Goal: Task Accomplishment & Management: Use online tool/utility

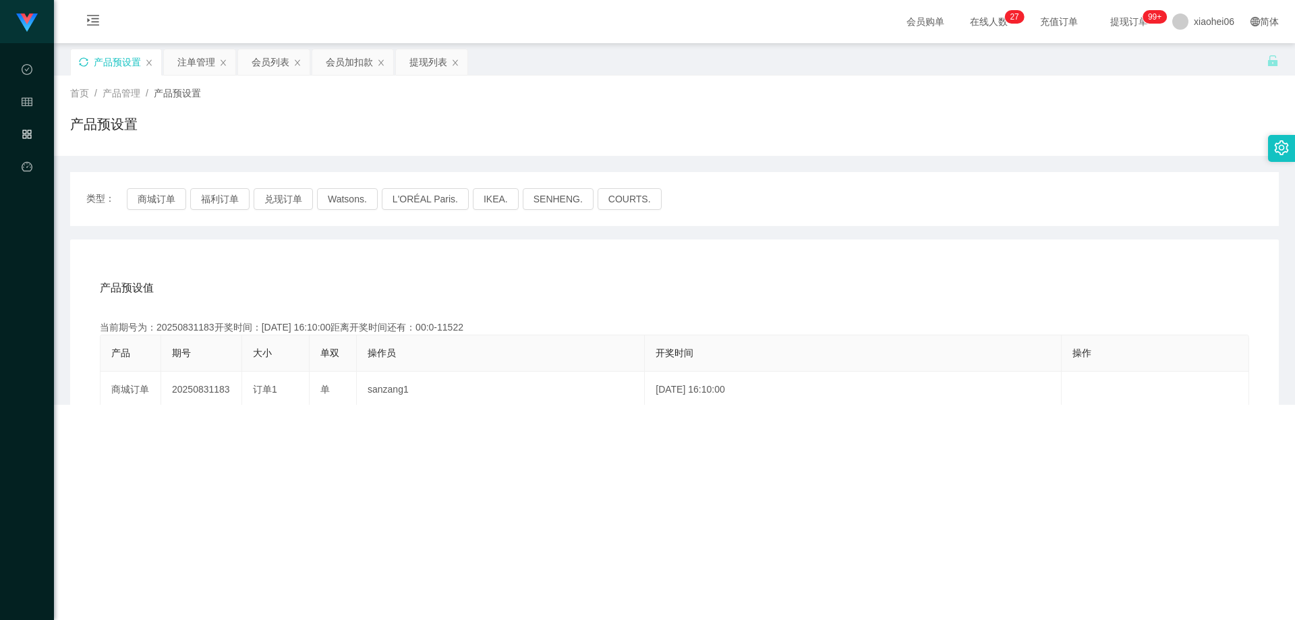
click at [82, 61] on icon "图标: sync" at bounding box center [83, 61] width 9 height 9
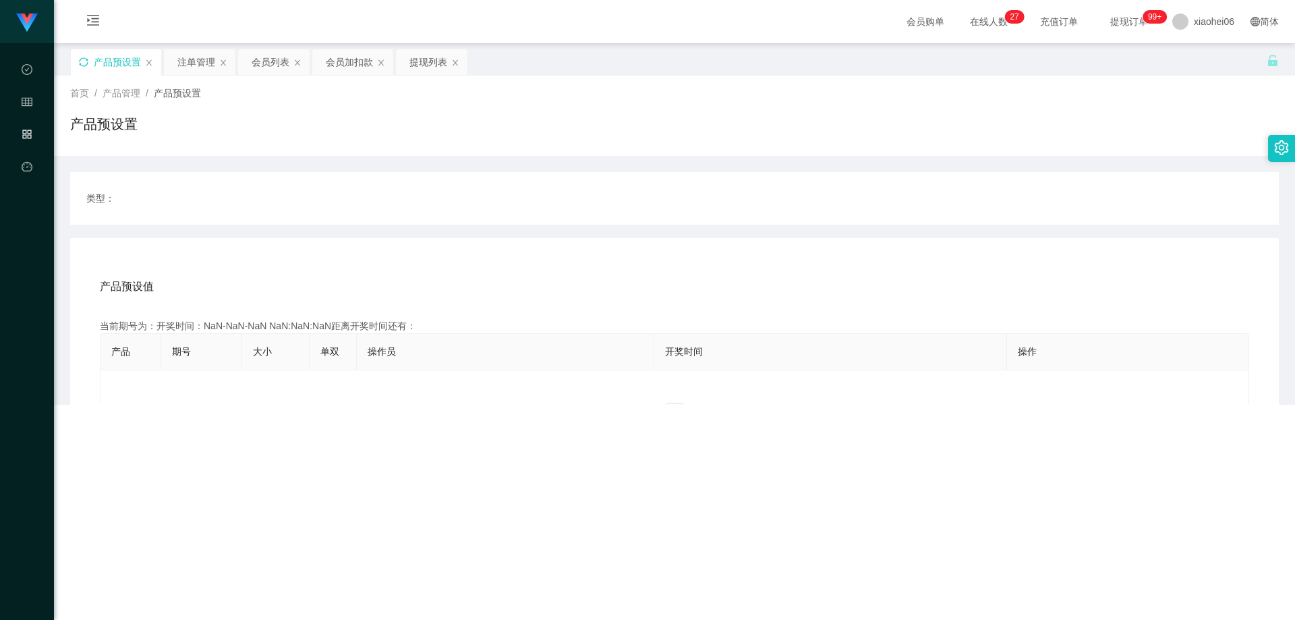
click at [445, 134] on div "产品预设置" at bounding box center [674, 129] width 1209 height 31
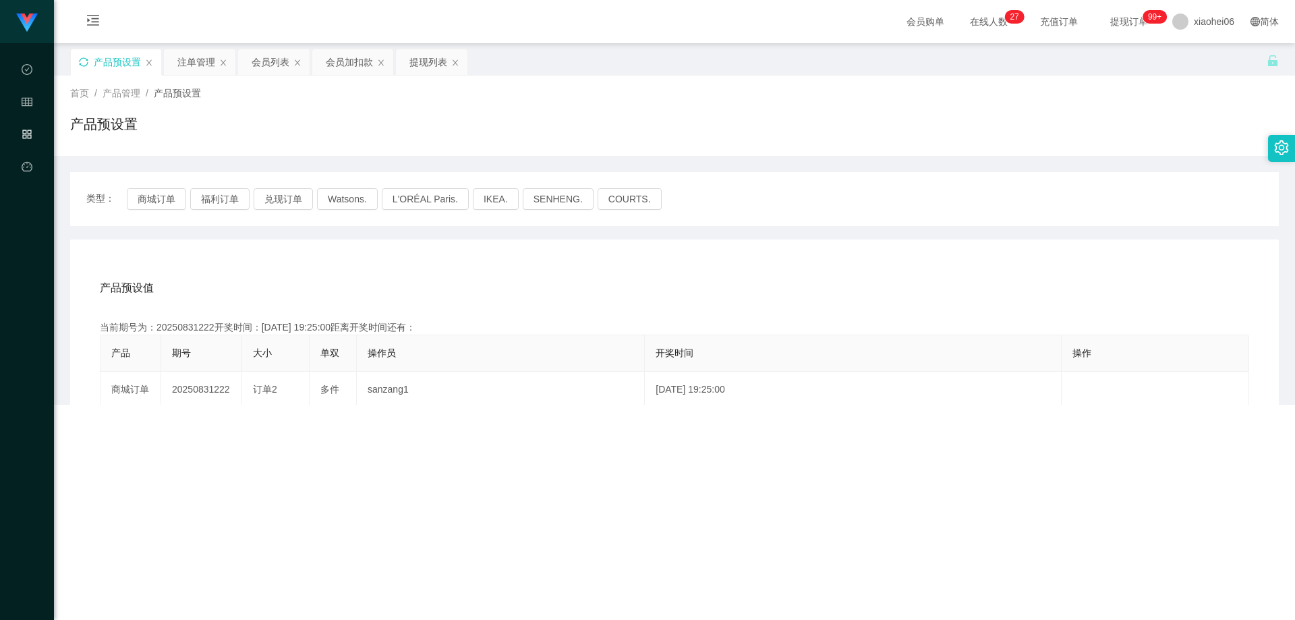
drag, startPoint x: 335, startPoint y: 153, endPoint x: 305, endPoint y: 153, distance: 30.4
click at [332, 153] on div "首页 / 产品管理 / 产品预设置 / 产品预设置" at bounding box center [674, 116] width 1241 height 80
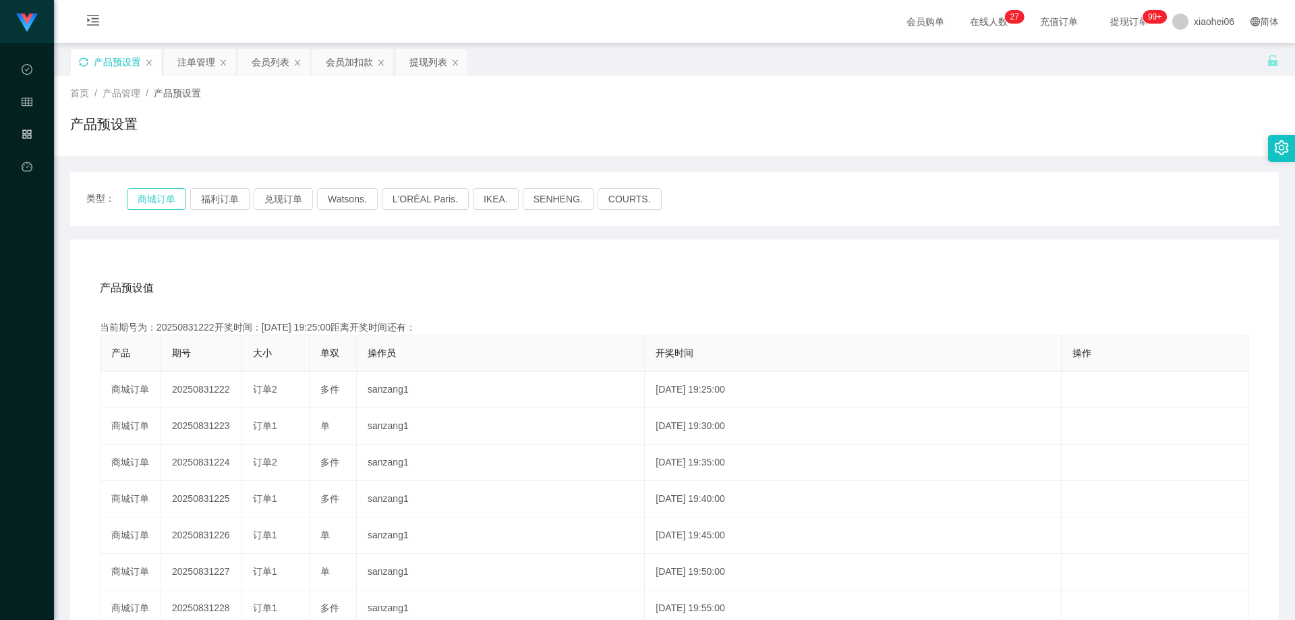
click at [161, 202] on button "商城订单" at bounding box center [156, 199] width 59 height 22
drag, startPoint x: 329, startPoint y: 293, endPoint x: 333, endPoint y: 281, distance: 12.8
click at [330, 293] on div "产品预设值 添加期号" at bounding box center [675, 288] width 1150 height 38
click at [343, 273] on div "产品预设值 添加期号" at bounding box center [675, 288] width 1150 height 38
click at [349, 299] on div "产品预设值 添加期号" at bounding box center [675, 288] width 1150 height 38
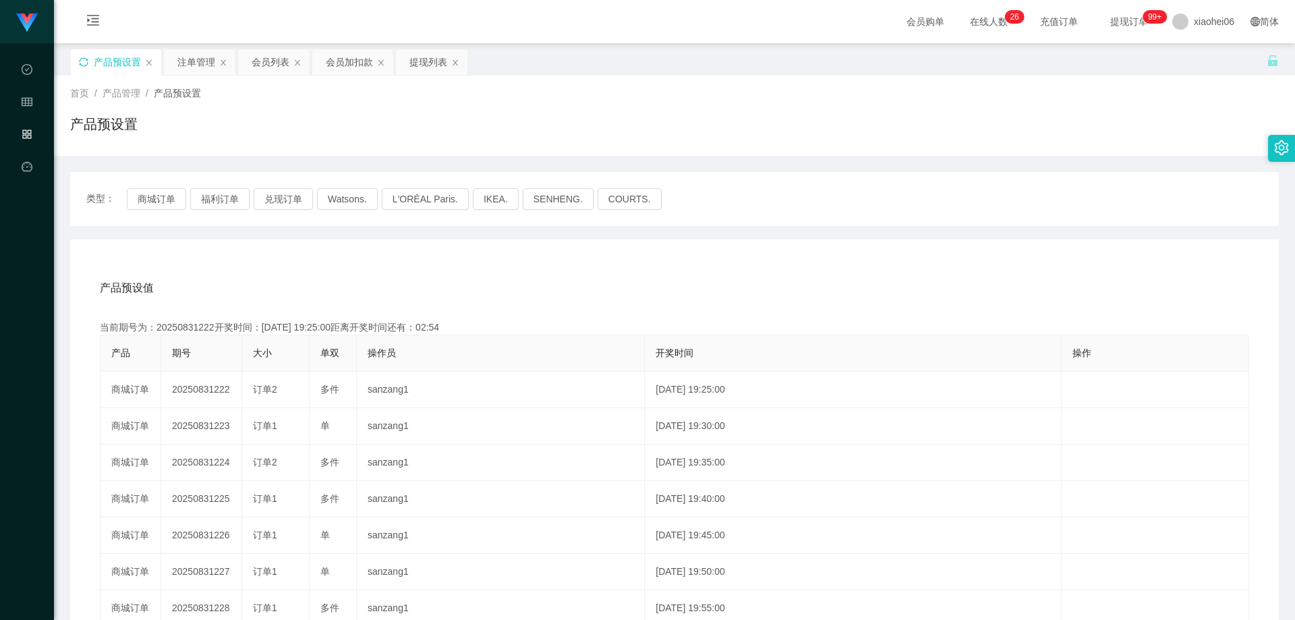
click at [179, 330] on div "当前期号为：20250831222开奖时间：[DATE] 19:25:00距离开奖时间还有：02:54" at bounding box center [675, 327] width 1150 height 14
copy div "20250831222"
drag, startPoint x: 687, startPoint y: 277, endPoint x: 768, endPoint y: 250, distance: 85.5
click at [689, 277] on div "产品预设值 添加期号" at bounding box center [675, 288] width 1150 height 38
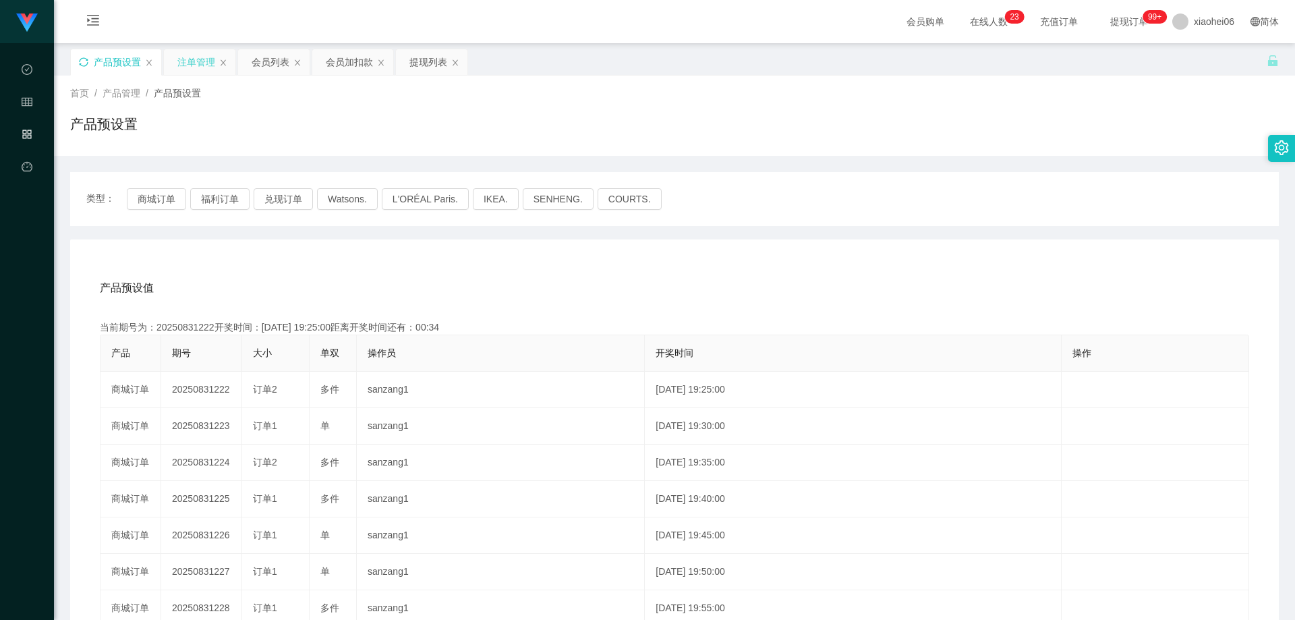
click at [196, 60] on div "注单管理" at bounding box center [196, 62] width 38 height 26
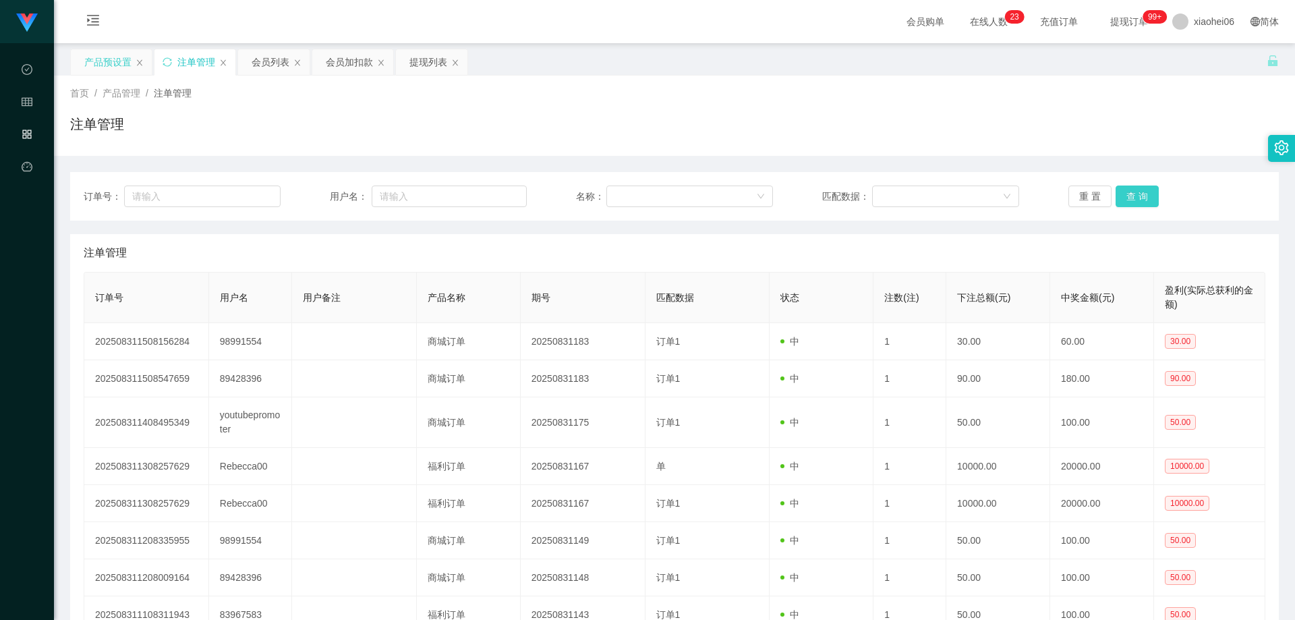
drag, startPoint x: 1133, startPoint y: 192, endPoint x: 1106, endPoint y: 203, distance: 29.1
click at [1133, 192] on button "查 询" at bounding box center [1137, 197] width 43 height 22
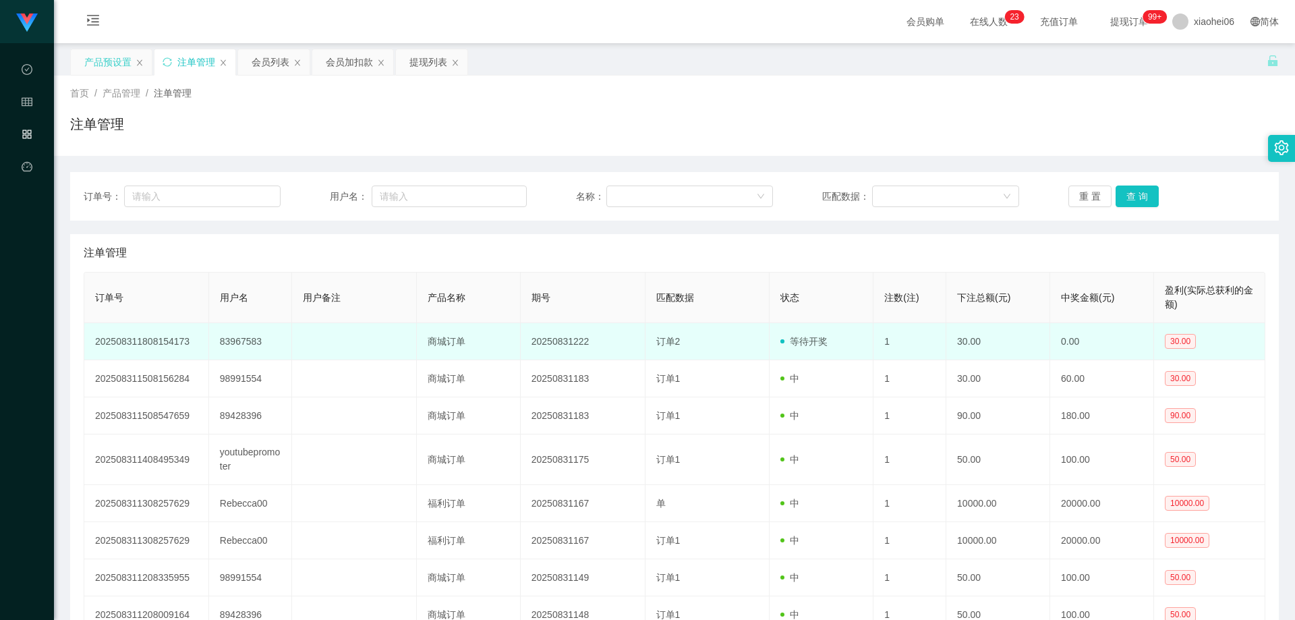
click at [824, 334] on td "等待开奖" at bounding box center [822, 341] width 104 height 37
click at [566, 341] on td "20250831222" at bounding box center [583, 341] width 125 height 37
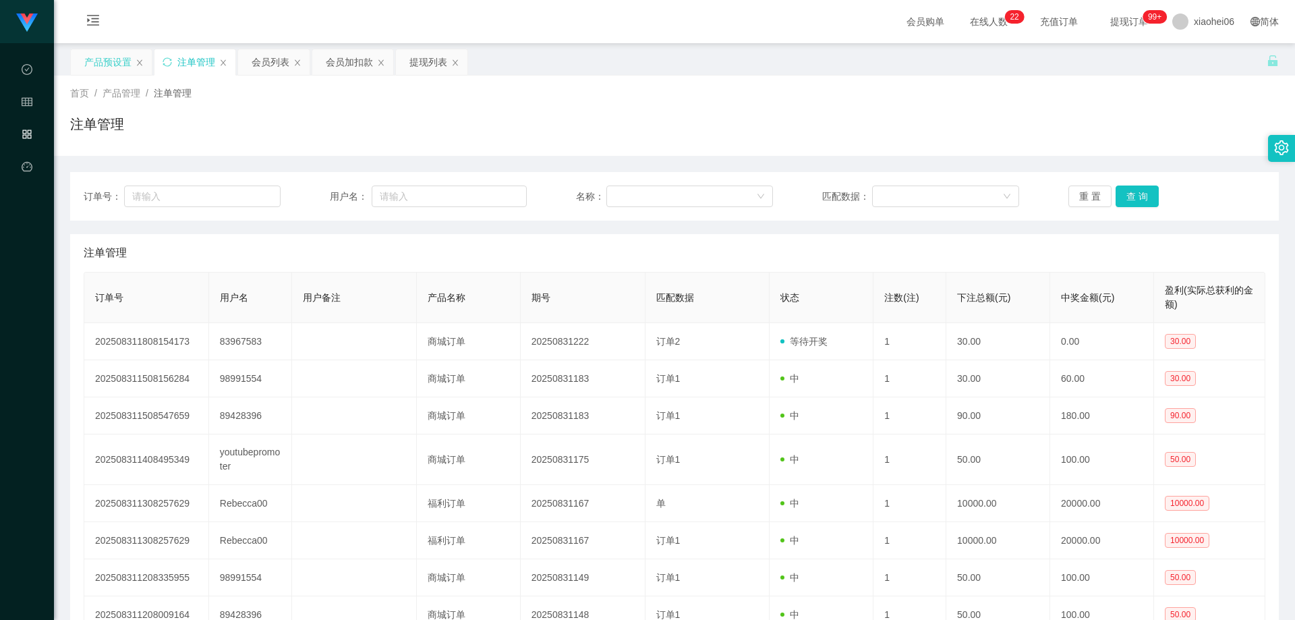
click at [105, 56] on div "产品预设置" at bounding box center [107, 62] width 47 height 26
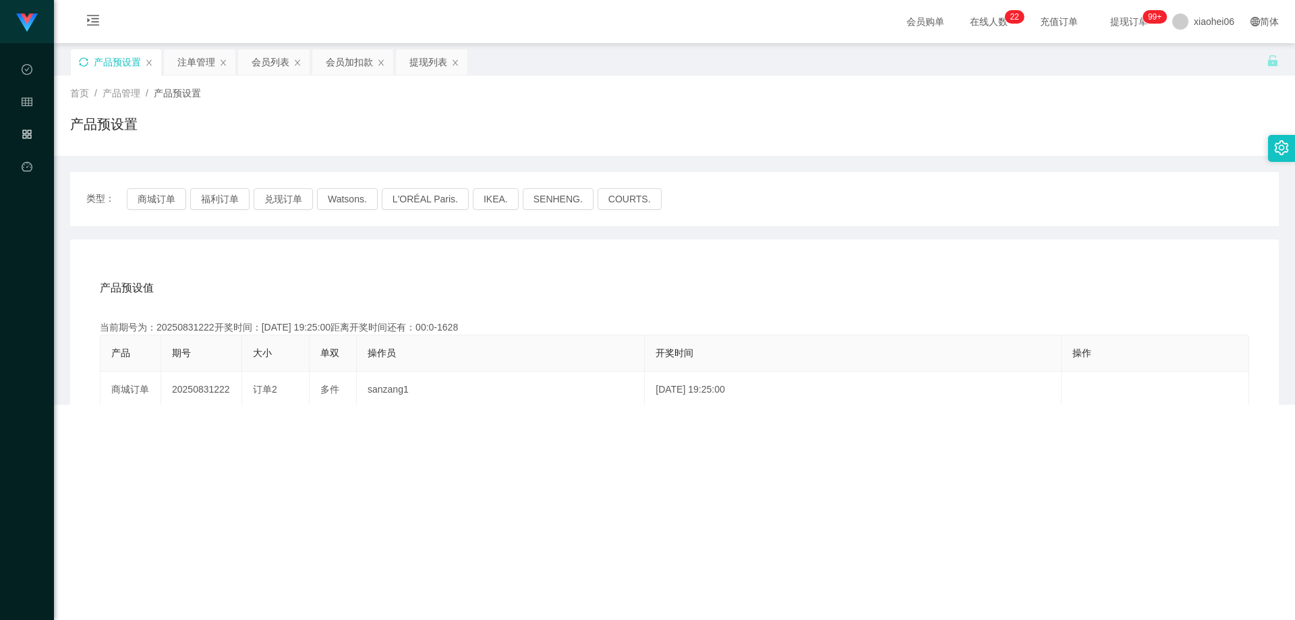
click at [75, 57] on div "产品预设置" at bounding box center [116, 62] width 90 height 26
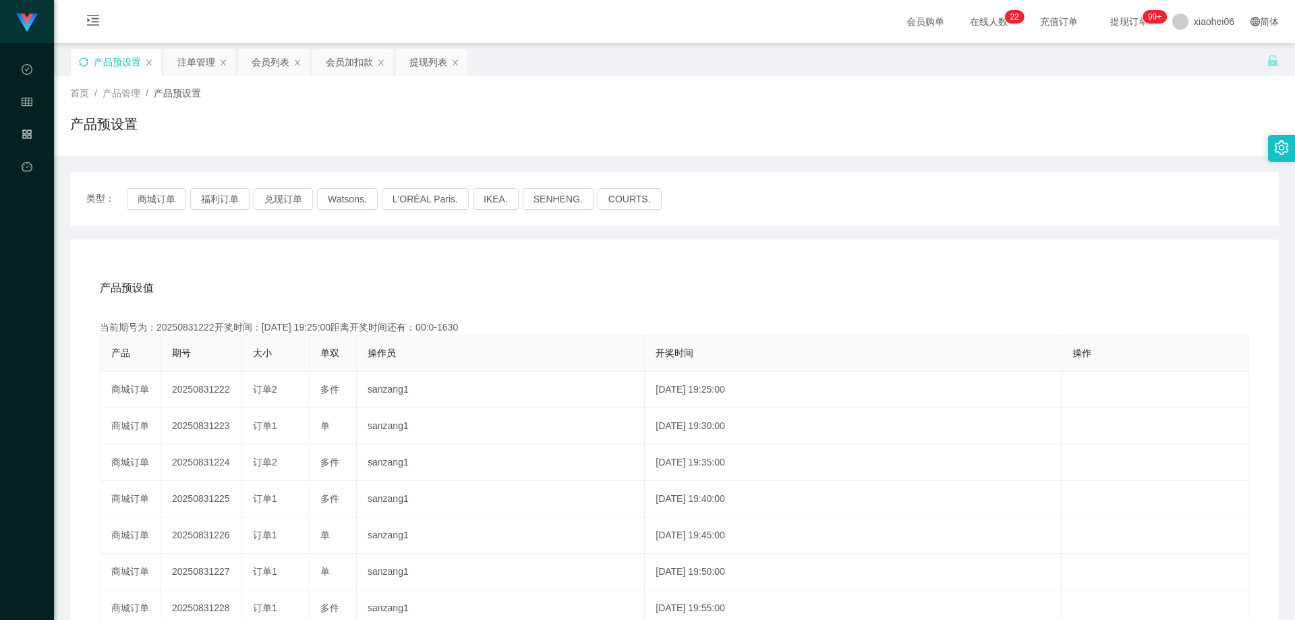
click at [78, 68] on div "产品预设置" at bounding box center [116, 62] width 90 height 26
click at [90, 63] on div "产品预设置" at bounding box center [116, 62] width 90 height 26
click at [86, 60] on icon "图标: sync" at bounding box center [83, 61] width 9 height 9
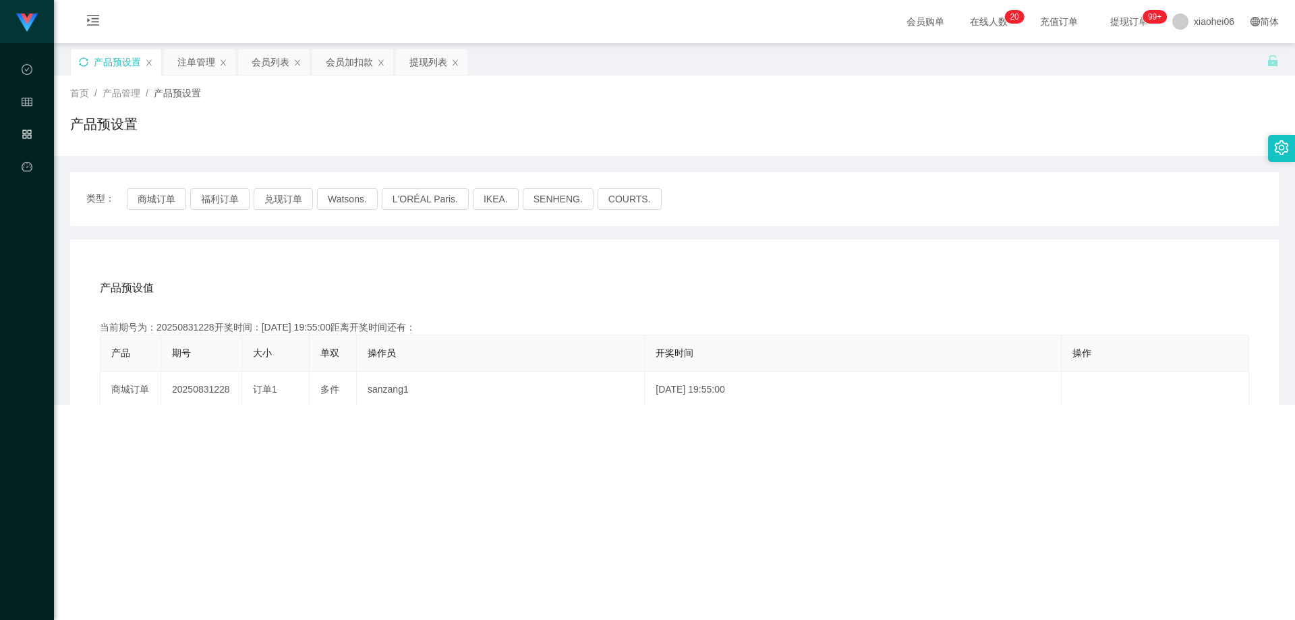
click at [291, 122] on div "产品预设置" at bounding box center [674, 129] width 1209 height 31
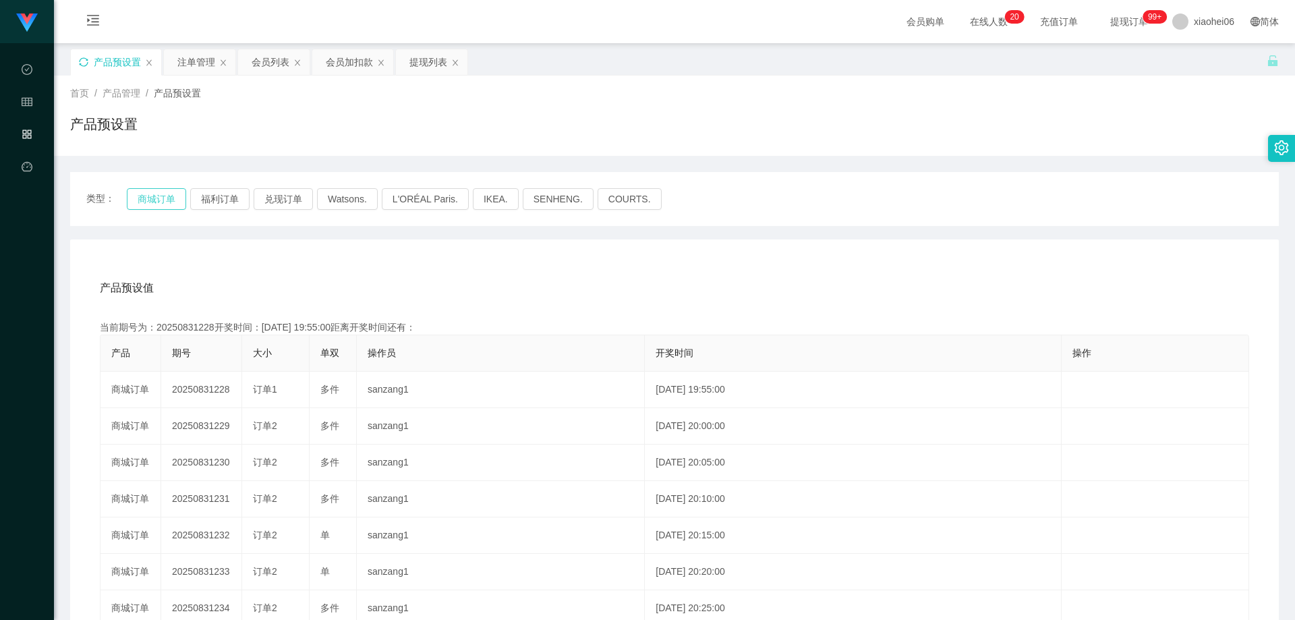
click at [165, 198] on button "商城订单" at bounding box center [156, 199] width 59 height 22
click at [293, 260] on div "产品预设值 添加期号 当前期号为：20250831228开奖时间：[DATE] 19:55:00距离开奖时间还有： 产品 期号 大小 单双 操作员 开奖时间 …" at bounding box center [674, 517] width 1209 height 556
click at [310, 266] on div "产品预设值 添加期号 当前期号为：20250831228开奖时间：[DATE] 19:55:00距离开奖时间还有： 产品 期号 大小 单双 操作员 开奖时间 …" at bounding box center [674, 517] width 1209 height 556
click at [269, 273] on div "产品预设值 添加期号" at bounding box center [675, 288] width 1150 height 38
click at [197, 328] on div "当前期号为：20250831228开奖时间：[DATE] 19:55:00距离开奖时间还有：02:44" at bounding box center [675, 327] width 1150 height 14
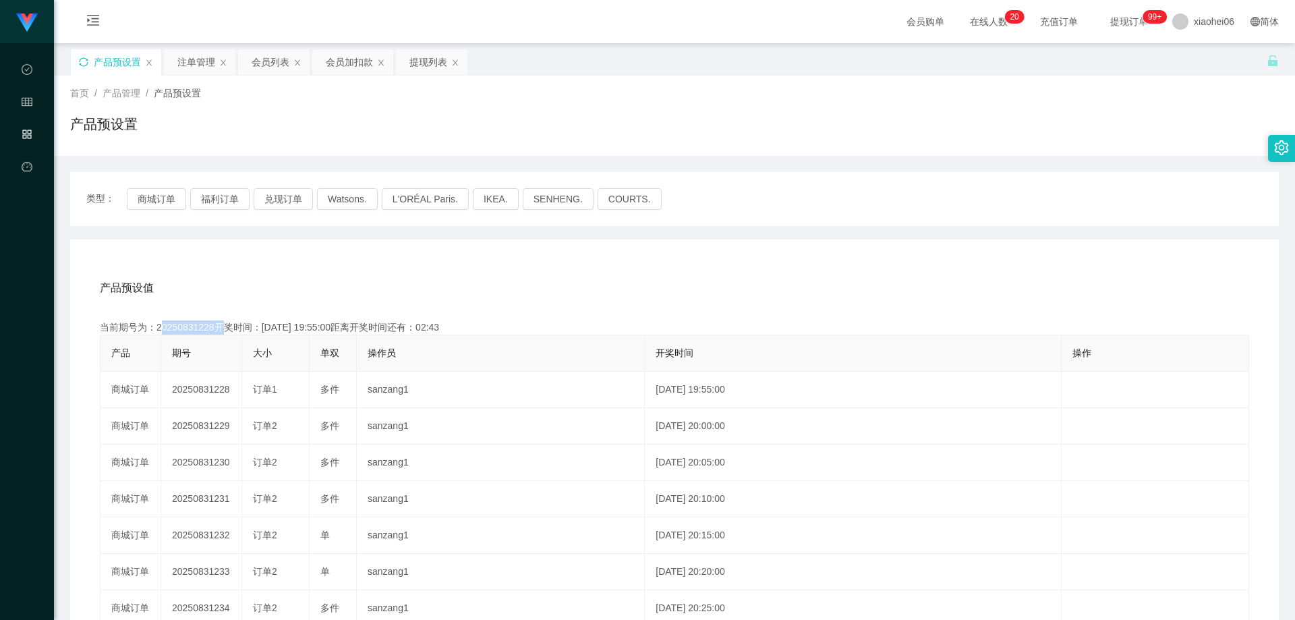
click at [197, 328] on div "当前期号为：20250831228开奖时间：[DATE] 19:55:00距离开奖时间还有：02:43" at bounding box center [675, 327] width 1150 height 14
copy div "20250831228"
drag, startPoint x: 524, startPoint y: 281, endPoint x: 616, endPoint y: 270, distance: 92.5
click at [524, 282] on div "产品预设值 添加期号" at bounding box center [675, 288] width 1150 height 38
click at [698, 276] on div "产品预设值 添加期号" at bounding box center [675, 288] width 1150 height 38
